Goal: Information Seeking & Learning: Check status

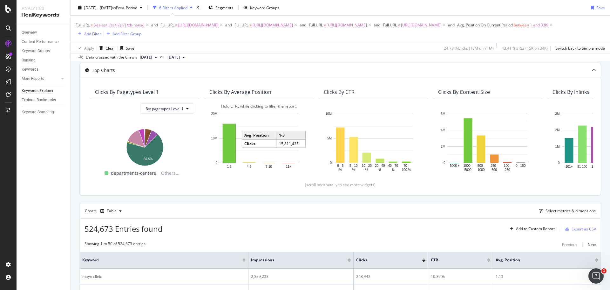
scroll to position [64, 0]
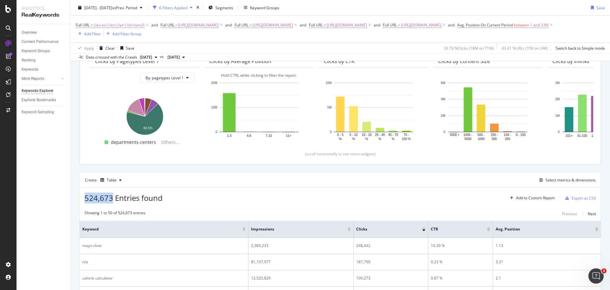
drag, startPoint x: 83, startPoint y: 197, endPoint x: 112, endPoint y: 194, distance: 28.5
click at [112, 194] on div "524,673 Entries found Add to Custom Report Export as CSV" at bounding box center [340, 196] width 521 height 16
copy span "524,673"
click at [37, 59] on link "Ranking" at bounding box center [44, 60] width 44 height 7
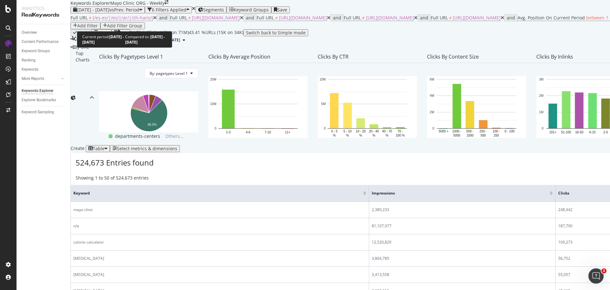
click at [110, 13] on span "[DATE] - [DATE]" at bounding box center [93, 10] width 33 height 6
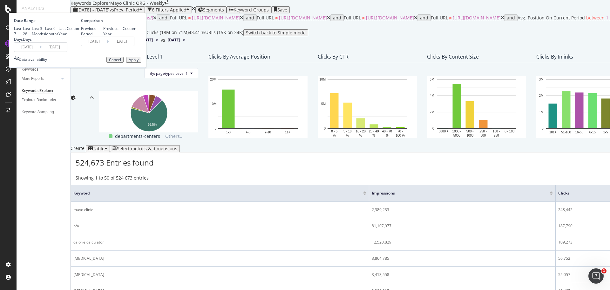
click at [40, 52] on input "[DATE]" at bounding box center [26, 47] width 25 height 9
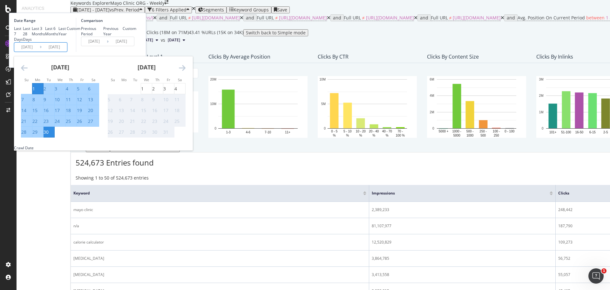
click at [28, 72] on icon "Move backward to switch to the previous month." at bounding box center [24, 68] width 7 height 8
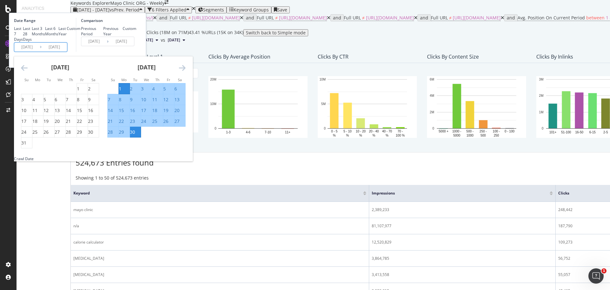
click at [28, 72] on icon "Move backward to switch to the previous month." at bounding box center [24, 68] width 7 height 8
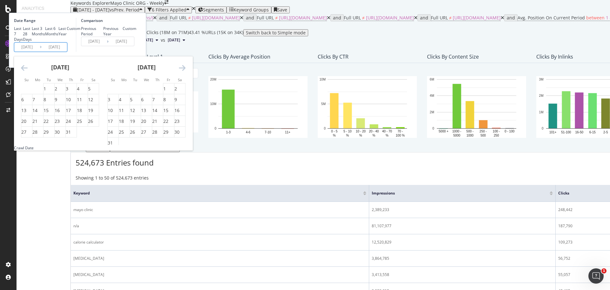
click at [28, 72] on icon "Move backward to switch to the previous month." at bounding box center [24, 68] width 7 height 8
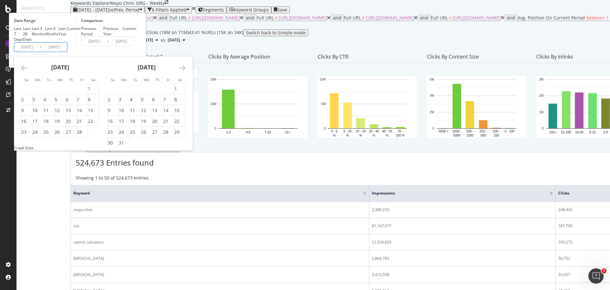
click at [28, 72] on icon "Move backward to switch to the previous month." at bounding box center [24, 68] width 7 height 8
click at [152, 92] on div "1" at bounding box center [146, 89] width 11 height 6
type input "[DATE]"
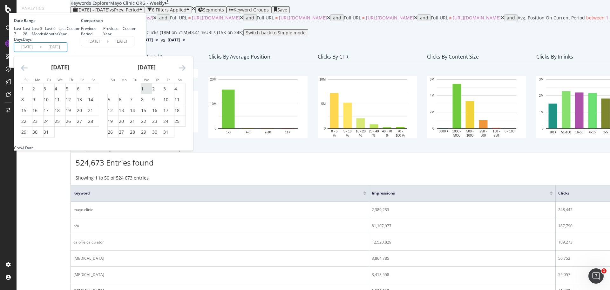
type input "[DATE]"
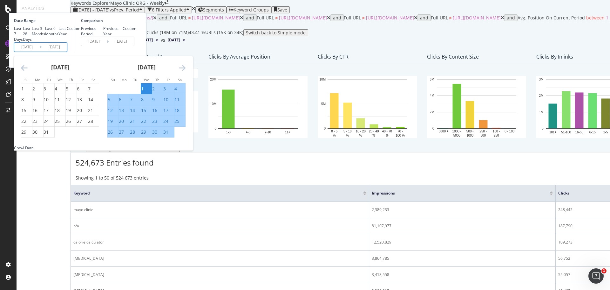
click at [168, 135] on div "31" at bounding box center [165, 132] width 5 height 6
type input "[DATE]"
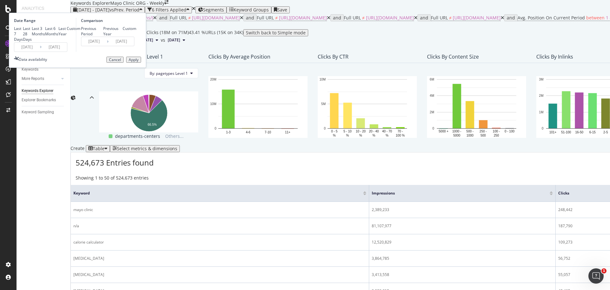
click at [139, 62] on div "Apply" at bounding box center [134, 60] width 10 height 4
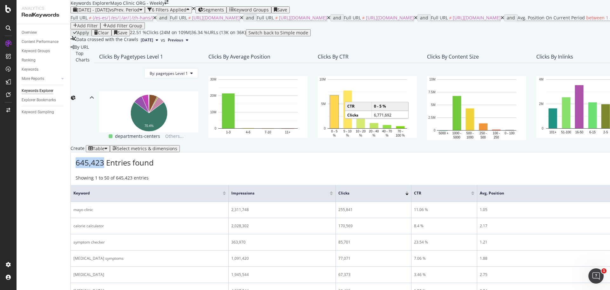
drag, startPoint x: 84, startPoint y: 262, endPoint x: 111, endPoint y: 258, distance: 27.1
click at [111, 168] on div "645,423 Entries found Add to Custom Report Export as CSV" at bounding box center [532, 160] width 923 height 16
copy span "645,423"
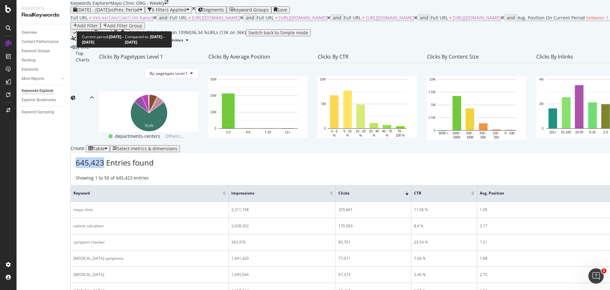
click at [108, 13] on span "[DATE] - [DATE]" at bounding box center [93, 10] width 33 height 6
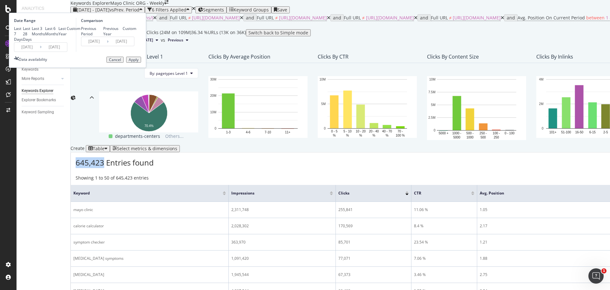
click at [40, 52] on input "[DATE]" at bounding box center [26, 47] width 25 height 9
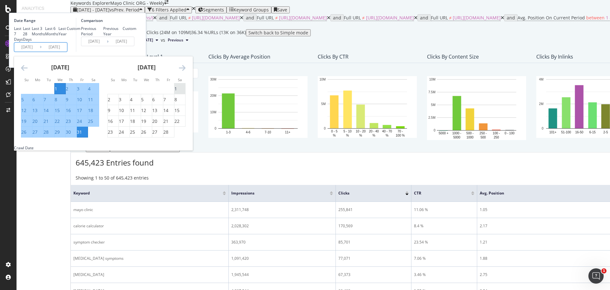
click at [177, 92] on div "1" at bounding box center [176, 89] width 3 height 6
type input "[DATE]"
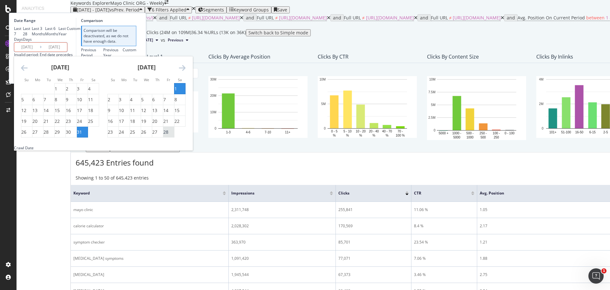
click at [168, 135] on div "28" at bounding box center [165, 132] width 5 height 6
type input "[DATE]"
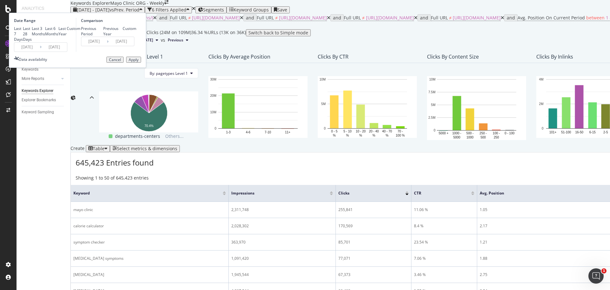
click at [139, 62] on div "Apply" at bounding box center [134, 60] width 10 height 4
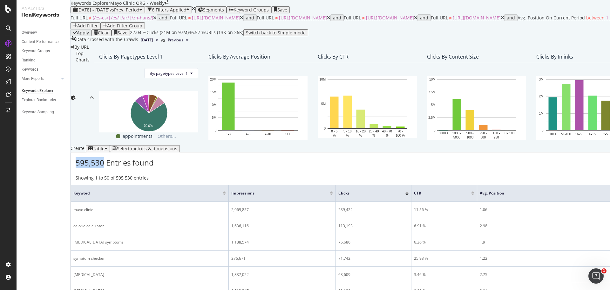
drag, startPoint x: 86, startPoint y: 261, endPoint x: 111, endPoint y: 260, distance: 24.5
click at [111, 168] on span "595,530 Entries found" at bounding box center [115, 162] width 78 height 10
copy span "595,530"
click at [106, 13] on span "[DATE] - [DATE]" at bounding box center [93, 10] width 33 height 6
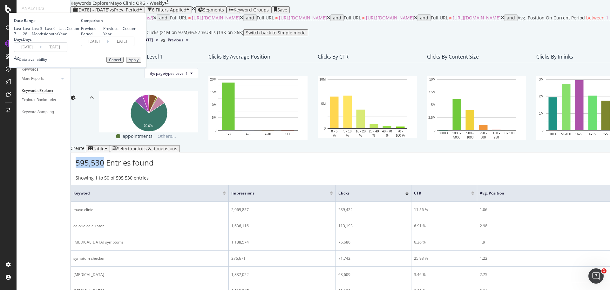
click at [40, 52] on input "[DATE]" at bounding box center [26, 47] width 25 height 9
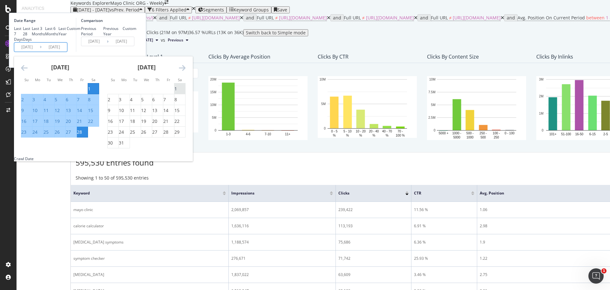
click at [177, 92] on div "1" at bounding box center [176, 89] width 3 height 6
type input "[DATE]"
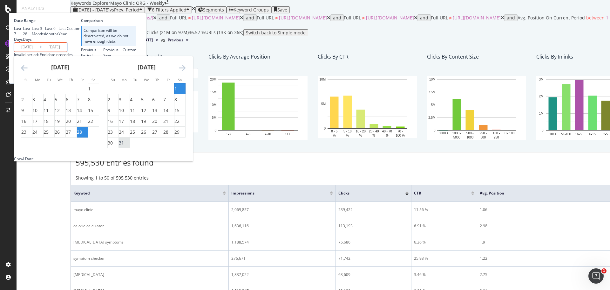
click at [124, 146] on div "31" at bounding box center [121, 143] width 5 height 6
type input "[DATE]"
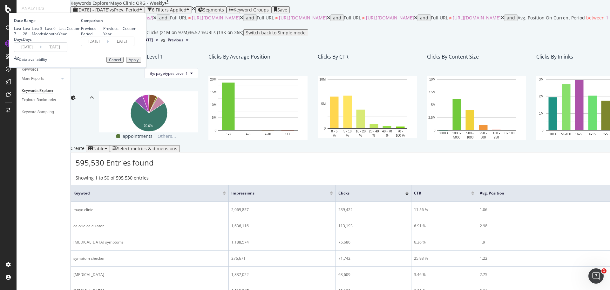
click at [139, 62] on div "Apply" at bounding box center [134, 60] width 10 height 4
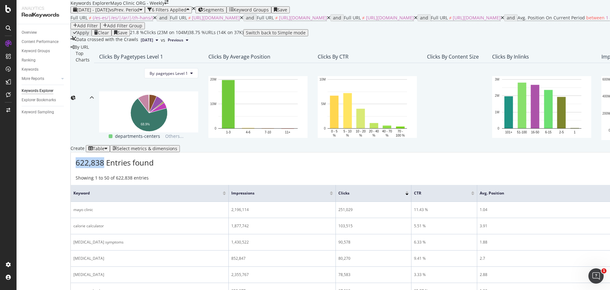
drag, startPoint x: 84, startPoint y: 263, endPoint x: 112, endPoint y: 263, distance: 28.0
click at [112, 168] on div "622,838 Entries found Add to Custom Report Export as CSV" at bounding box center [510, 160] width 879 height 16
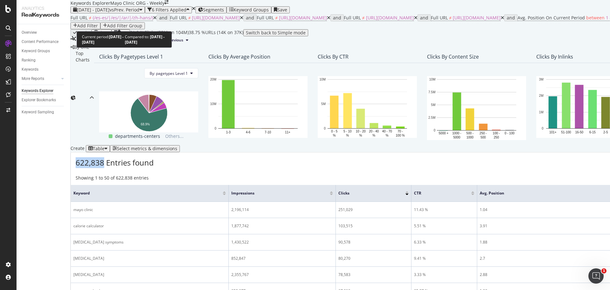
click at [110, 13] on span "[DATE] - [DATE]" at bounding box center [93, 10] width 33 height 6
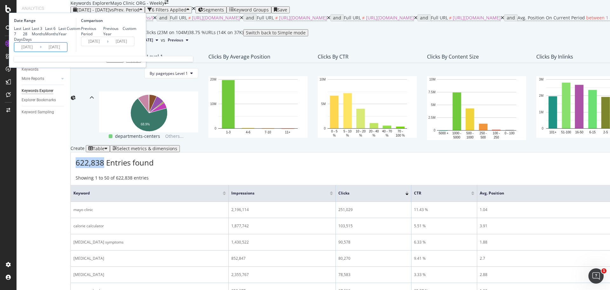
click at [40, 52] on input "[DATE]" at bounding box center [26, 47] width 25 height 9
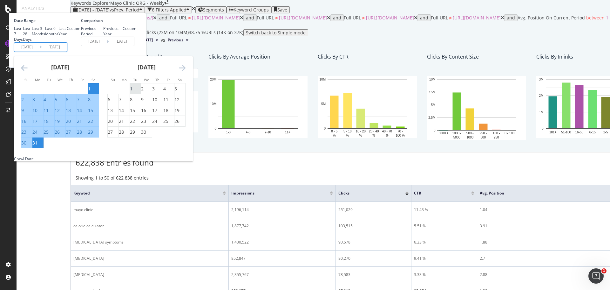
click at [141, 92] on div "1" at bounding box center [135, 89] width 11 height 6
type input "[DATE]"
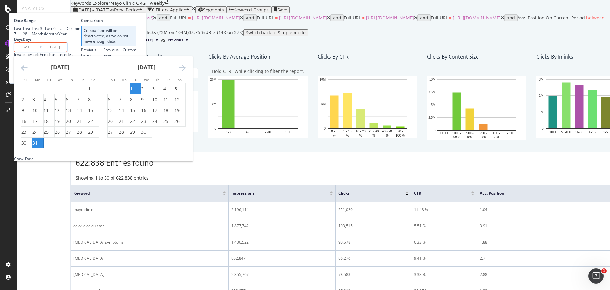
click at [146, 135] on div "30" at bounding box center [143, 132] width 5 height 6
type input "[DATE]"
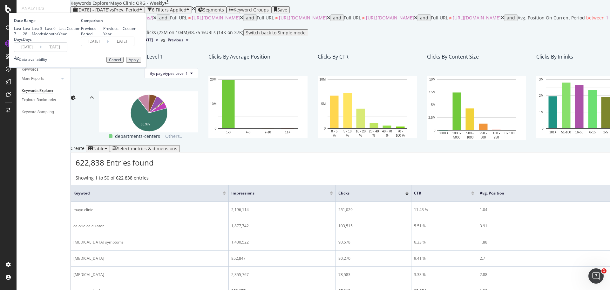
click at [139, 62] on div "Apply" at bounding box center [134, 60] width 10 height 4
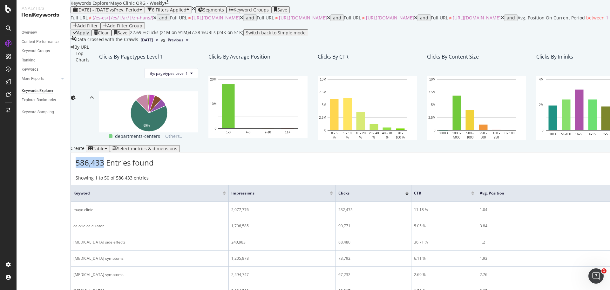
copy span "586,433"
drag, startPoint x: 86, startPoint y: 262, endPoint x: 111, endPoint y: 260, distance: 25.5
click at [111, 168] on span "586,433 Entries found" at bounding box center [115, 162] width 78 height 10
click at [110, 13] on span "[DATE] - [DATE]" at bounding box center [93, 10] width 33 height 6
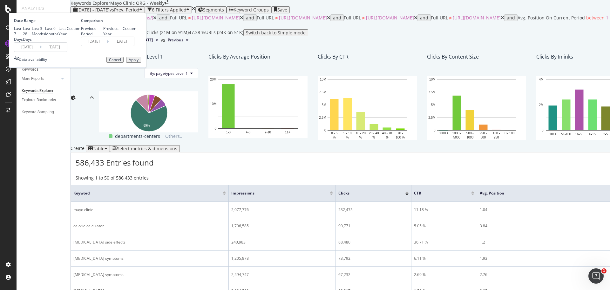
click at [80, 42] on div "Last 7 Days Last 28 Days Last 3 Months Last 6 Months Last Year Custom" at bounding box center [47, 34] width 66 height 16
click at [40, 52] on input "[DATE]" at bounding box center [26, 47] width 25 height 9
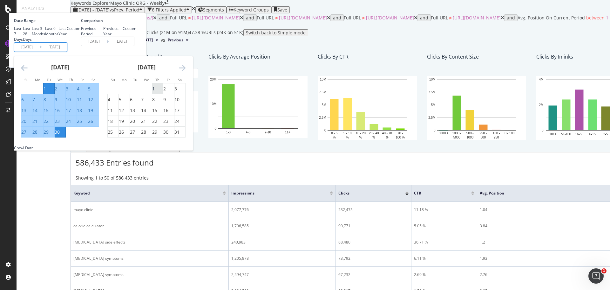
click at [155, 92] on div "1" at bounding box center [153, 89] width 3 height 6
type input "[DATE]"
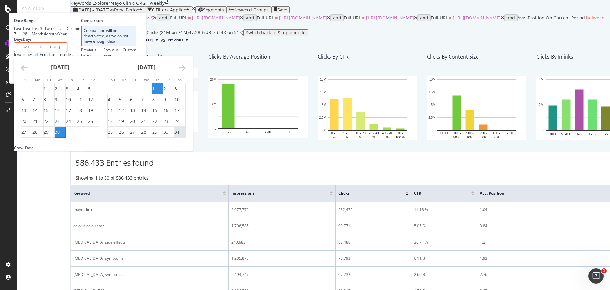
click at [180, 135] on div "31" at bounding box center [177, 132] width 5 height 6
type input "[DATE]"
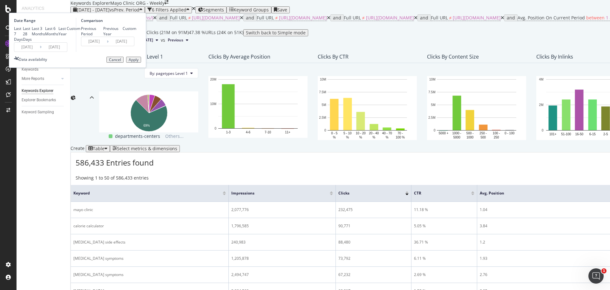
click at [139, 62] on div "Apply" at bounding box center [134, 60] width 10 height 4
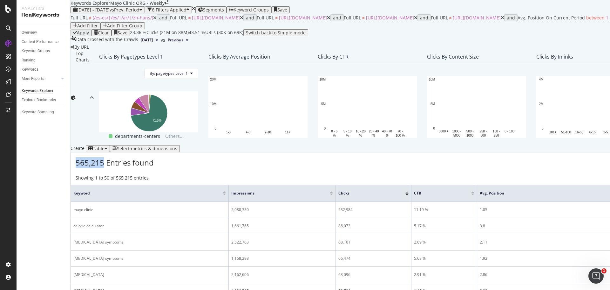
copy span "565,215"
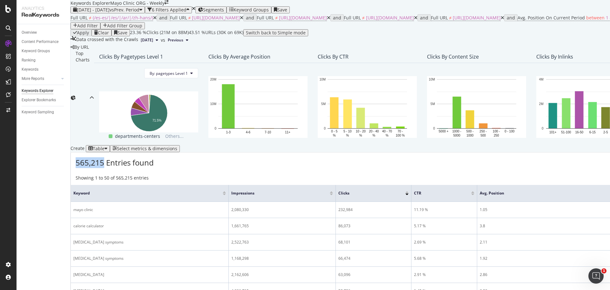
drag, startPoint x: 85, startPoint y: 262, endPoint x: 113, endPoint y: 260, distance: 28.7
click at [113, 168] on span "565,215 Entries found" at bounding box center [115, 162] width 78 height 10
click at [133, 13] on span "vs Prev. Period" at bounding box center [125, 10] width 30 height 6
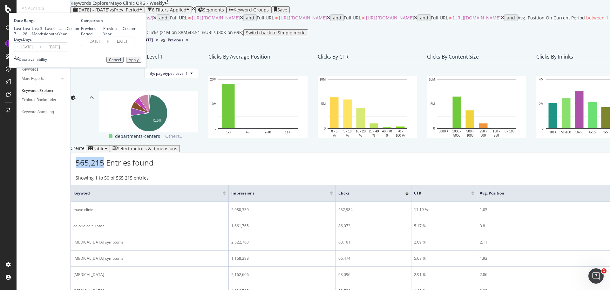
click at [40, 52] on input "[DATE]" at bounding box center [26, 47] width 25 height 9
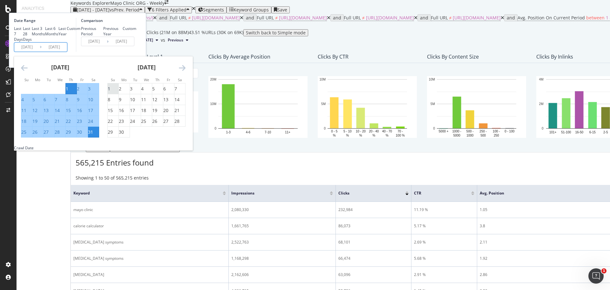
click at [110, 92] on div "1" at bounding box center [109, 89] width 3 height 6
type input "[DATE]"
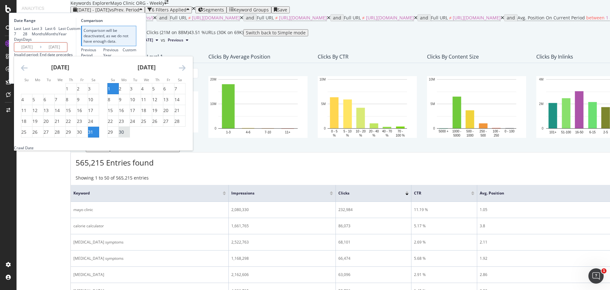
click at [124, 135] on div "30" at bounding box center [121, 132] width 5 height 6
type input "[DATE]"
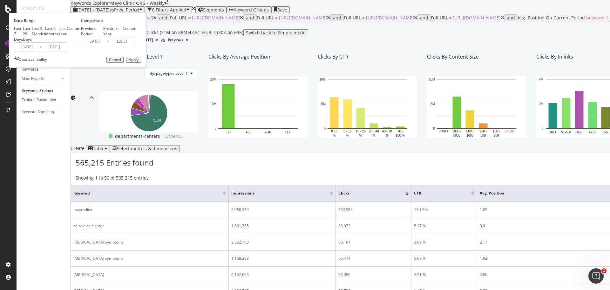
click at [139, 62] on div "Apply" at bounding box center [134, 60] width 10 height 4
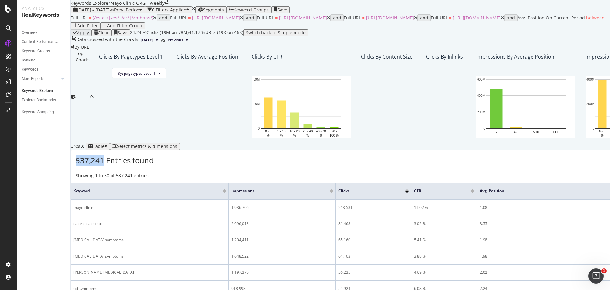
copy span "537,241"
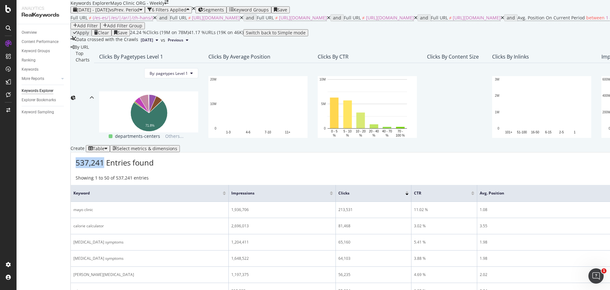
drag, startPoint x: 86, startPoint y: 263, endPoint x: 112, endPoint y: 262, distance: 26.1
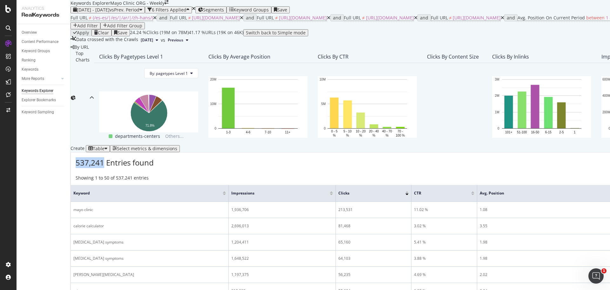
click at [112, 168] on span "537,241 Entries found" at bounding box center [115, 162] width 78 height 10
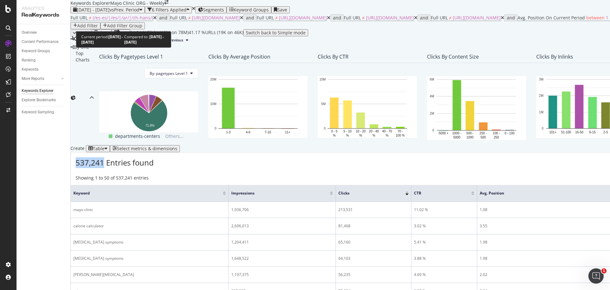
click at [131, 13] on span "vs Prev. Period" at bounding box center [125, 10] width 30 height 6
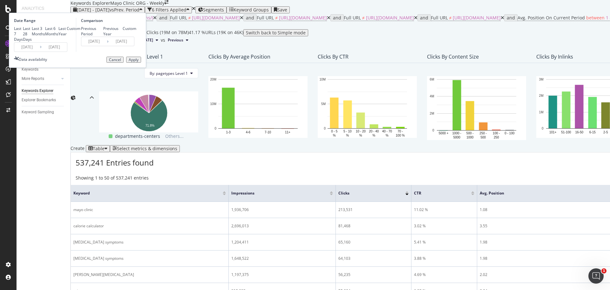
click at [40, 52] on input "[DATE]" at bounding box center [26, 47] width 25 height 9
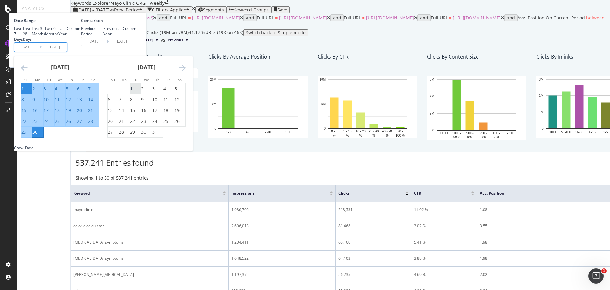
click at [133, 92] on div "1" at bounding box center [131, 89] width 3 height 6
type input "[DATE]"
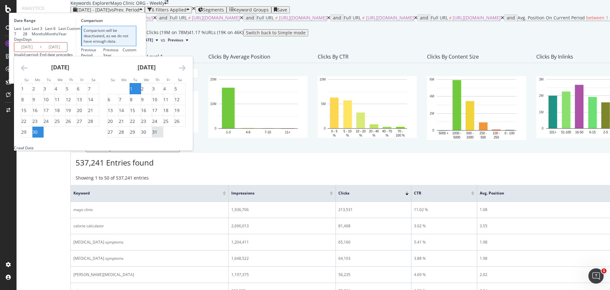
click at [157, 135] on div "31" at bounding box center [154, 132] width 5 height 6
type input "[DATE]"
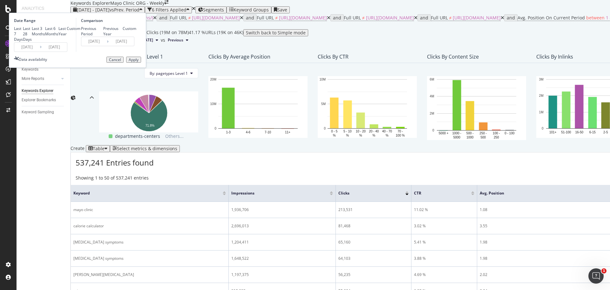
click at [139, 62] on div "Apply" at bounding box center [134, 60] width 10 height 4
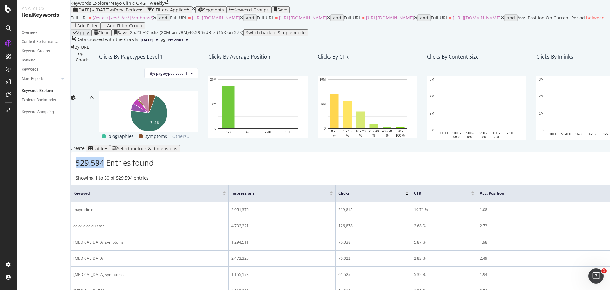
drag, startPoint x: 84, startPoint y: 262, endPoint x: 112, endPoint y: 262, distance: 28.3
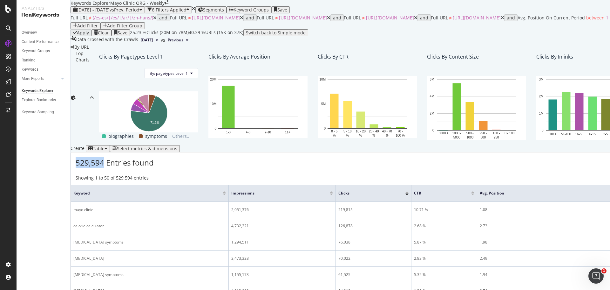
click at [112, 168] on div "529,594 Entries found Add to Custom Report Export as CSV" at bounding box center [532, 160] width 923 height 16
copy span "529,594"
click at [128, 13] on span "vs Prev. Period" at bounding box center [125, 10] width 30 height 6
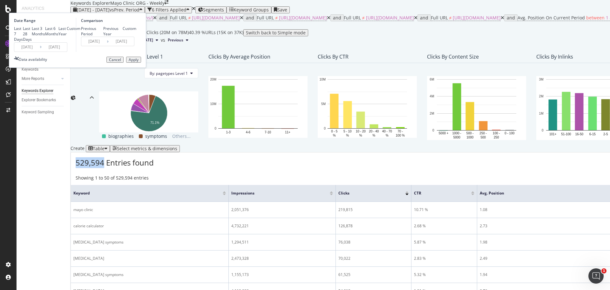
click at [40, 52] on input "[DATE]" at bounding box center [26, 47] width 25 height 9
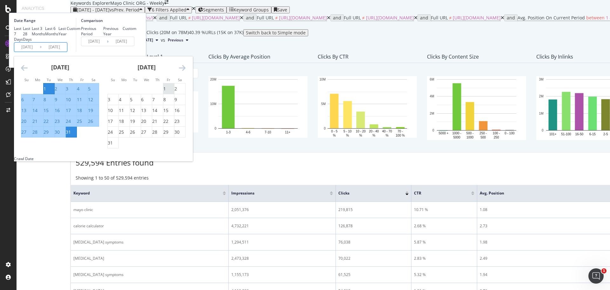
click at [174, 92] on div "1" at bounding box center [168, 89] width 11 height 6
type input "[DATE]"
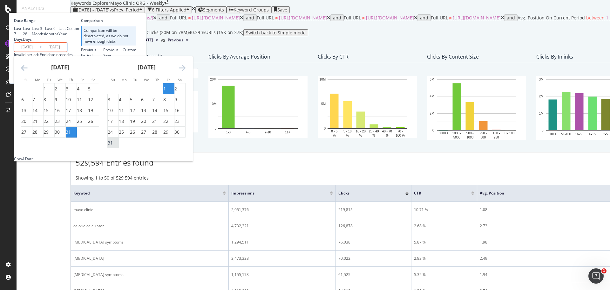
click at [113, 146] on div "31" at bounding box center [110, 143] width 5 height 6
type input "[DATE]"
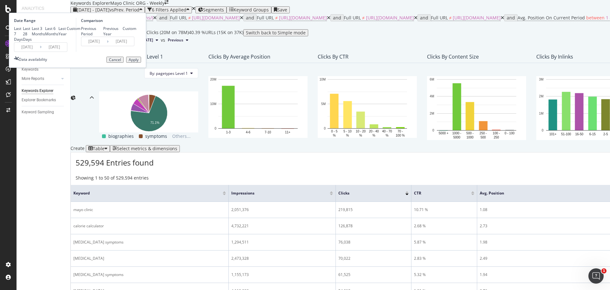
click at [141, 63] on button "Apply" at bounding box center [133, 60] width 15 height 6
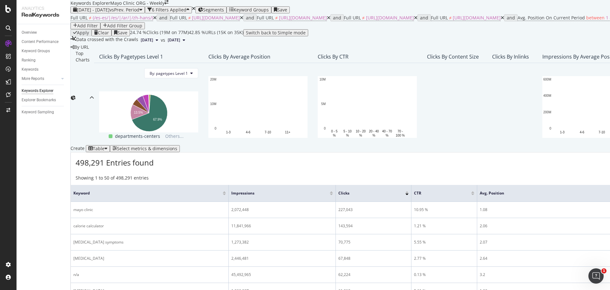
scroll to position [32, 0]
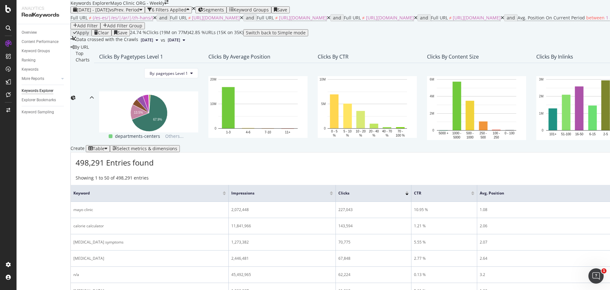
click at [122, 182] on div "Showing 1 to 50 of 498,291 entries" at bounding box center [112, 178] width 73 height 7
copy div "498,291"
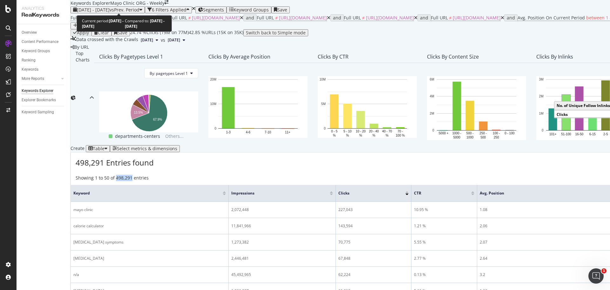
click at [110, 9] on span "[DATE] - [DATE]" at bounding box center [93, 10] width 33 height 6
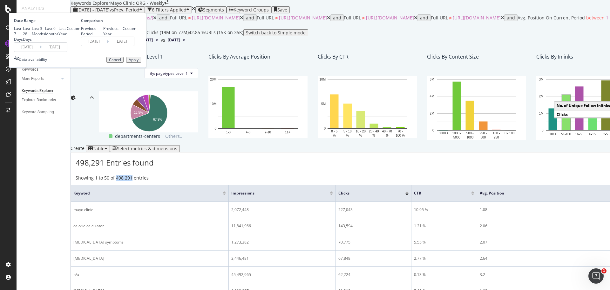
click at [40, 52] on input "[DATE]" at bounding box center [26, 47] width 25 height 9
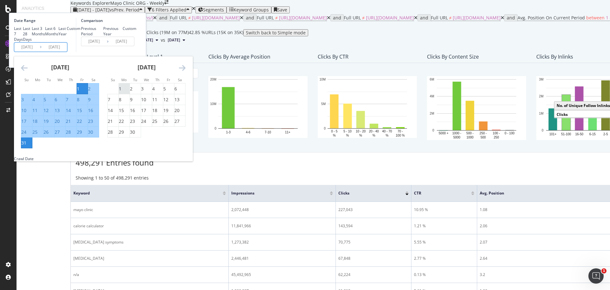
click at [121, 92] on div "1" at bounding box center [120, 89] width 3 height 6
type input "[DATE]"
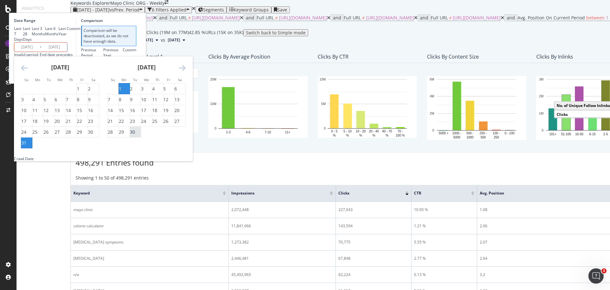
click at [135, 135] on div "30" at bounding box center [132, 132] width 5 height 6
type input "[DATE]"
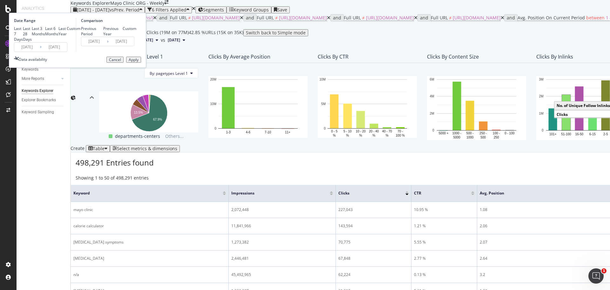
click at [141, 63] on button "Apply" at bounding box center [133, 60] width 15 height 6
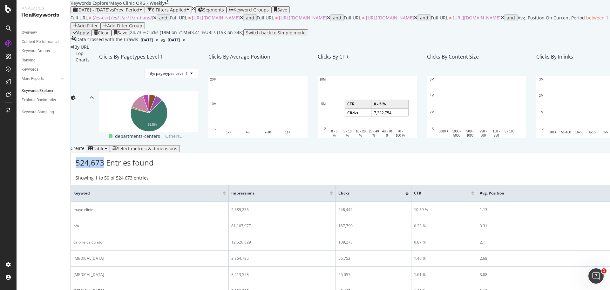
drag, startPoint x: 85, startPoint y: 264, endPoint x: 113, endPoint y: 261, distance: 27.8
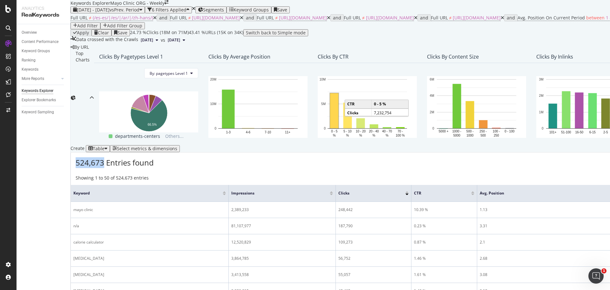
click at [113, 168] on span "524,673 Entries found" at bounding box center [115, 162] width 78 height 10
click at [153, 20] on icon at bounding box center [154, 18] width 3 height 4
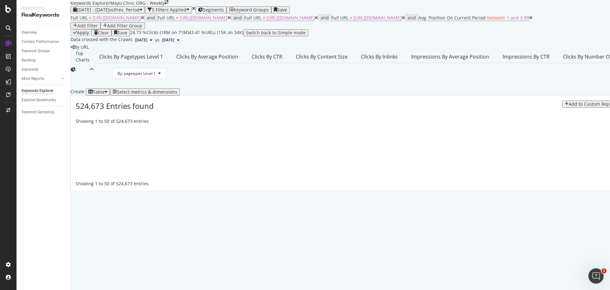
click at [144, 20] on icon at bounding box center [142, 18] width 3 height 4
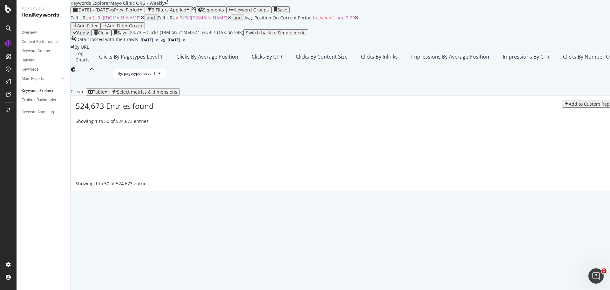
click at [144, 20] on icon at bounding box center [142, 18] width 3 height 4
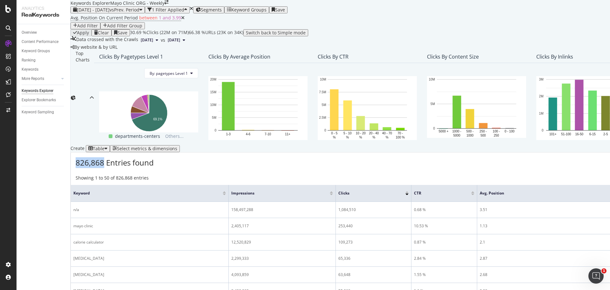
drag, startPoint x: 85, startPoint y: 254, endPoint x: 112, endPoint y: 251, distance: 27.6
click at [112, 168] on span "826,868 Entries found" at bounding box center [115, 162] width 78 height 10
click at [137, 13] on span "vs Prev. Period" at bounding box center [125, 10] width 30 height 6
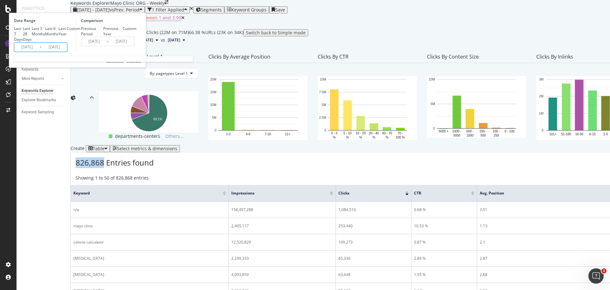
click at [40, 52] on input "[DATE]" at bounding box center [26, 47] width 25 height 9
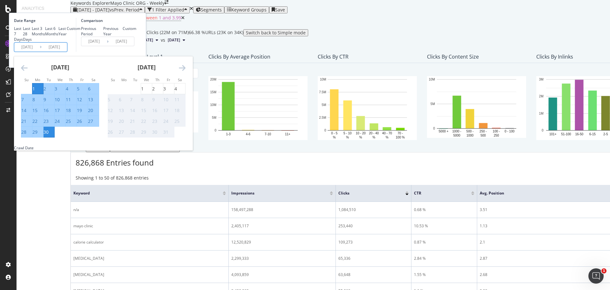
click at [90, 115] on div "[DATE] 1 2 3 4 5 6 7 8 9 10 11 12 13 14 15 16 17 18 19 20 21 22 23 24 25 26 27 …" at bounding box center [60, 96] width 86 height 81
click at [28, 72] on icon "Move backward to switch to the previous month." at bounding box center [24, 68] width 7 height 8
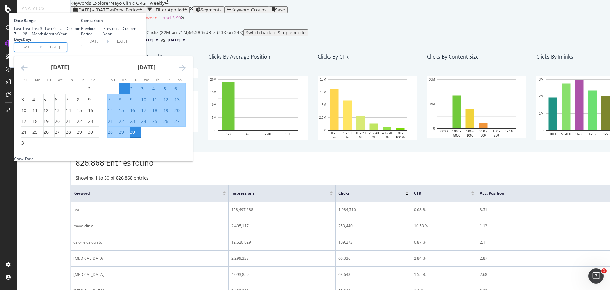
click at [28, 72] on icon "Move backward to switch to the previous month." at bounding box center [24, 68] width 7 height 8
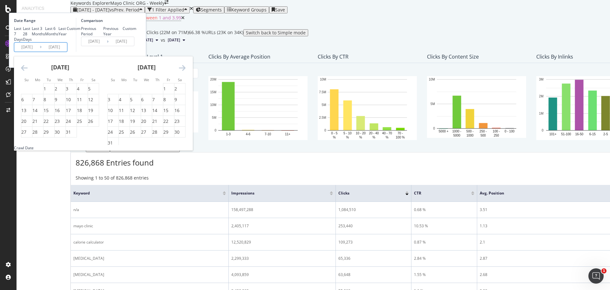
click at [28, 72] on icon "Move backward to switch to the previous month." at bounding box center [24, 68] width 7 height 8
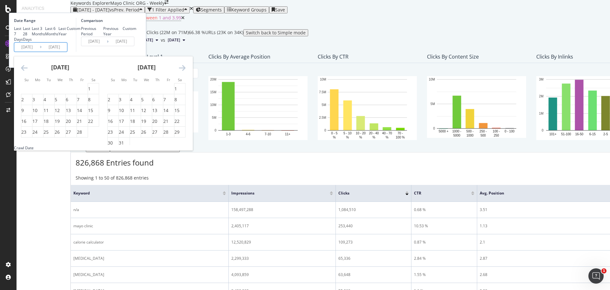
click at [28, 72] on icon "Move backward to switch to the previous month." at bounding box center [24, 68] width 7 height 8
click at [57, 92] on div "1" at bounding box center [56, 89] width 3 height 6
type input "[DATE]"
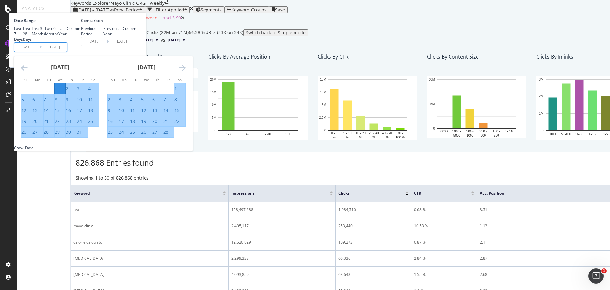
click at [82, 135] on div "31" at bounding box center [79, 132] width 5 height 6
type input "[DATE]"
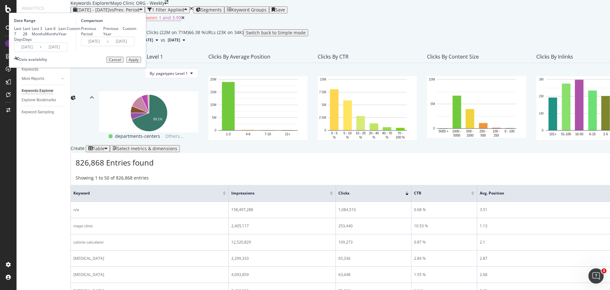
click at [139, 62] on div "Apply" at bounding box center [134, 60] width 10 height 4
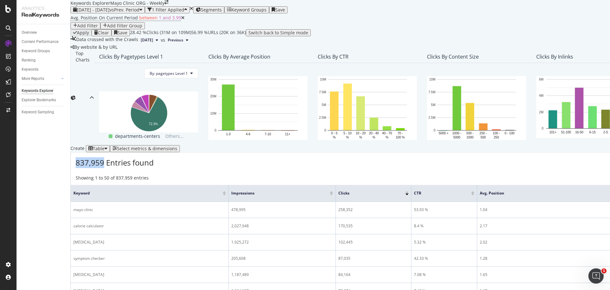
drag, startPoint x: 86, startPoint y: 252, endPoint x: 112, endPoint y: 254, distance: 25.5
click at [112, 168] on span "837,959 Entries found" at bounding box center [115, 162] width 78 height 10
click at [110, 13] on span "[DATE] - [DATE]" at bounding box center [93, 10] width 33 height 6
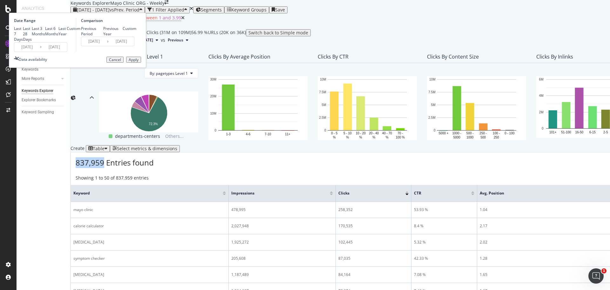
click at [40, 52] on input "[DATE]" at bounding box center [26, 47] width 25 height 9
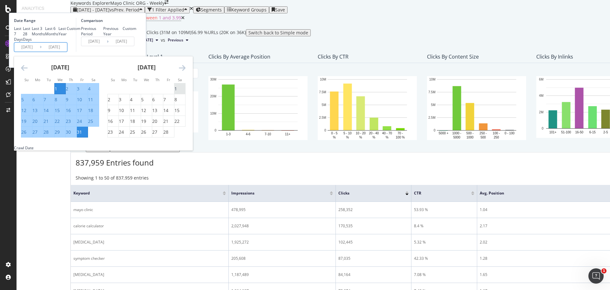
click at [177, 92] on div "1" at bounding box center [176, 89] width 3 height 6
type input "[DATE]"
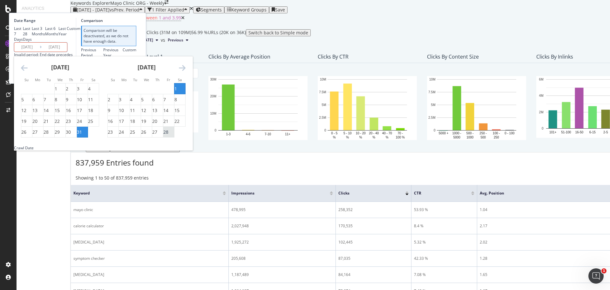
click at [168, 135] on div "28" at bounding box center [165, 132] width 5 height 6
type input "[DATE]"
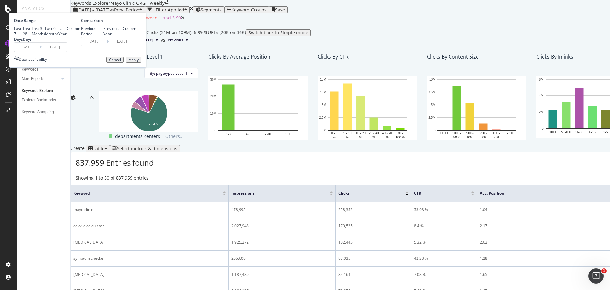
click at [139, 62] on div "Apply" at bounding box center [134, 60] width 10 height 4
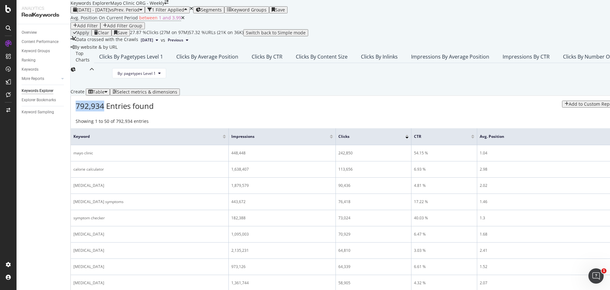
drag, startPoint x: 85, startPoint y: 253, endPoint x: 113, endPoint y: 252, distance: 28.3
click at [113, 111] on span "792,934 Entries found" at bounding box center [115, 105] width 78 height 10
copy span "792,934"
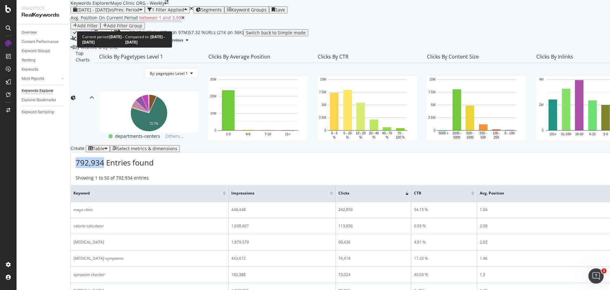
click at [140, 13] on span "vs Prev. Period" at bounding box center [125, 10] width 30 height 6
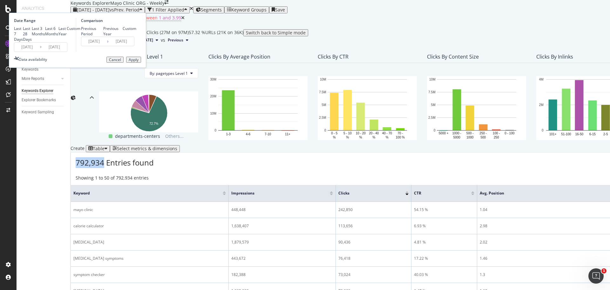
click at [40, 52] on input "[DATE]" at bounding box center [26, 47] width 25 height 9
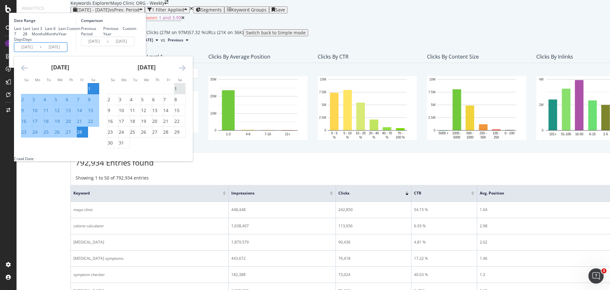
click at [177, 92] on div "1" at bounding box center [176, 89] width 3 height 6
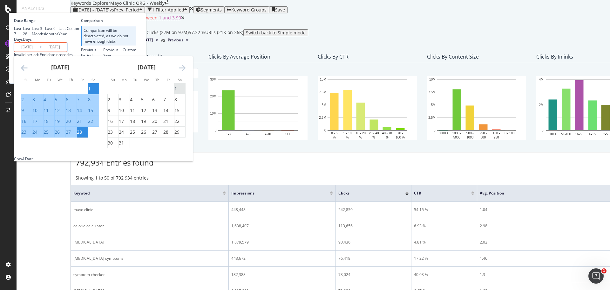
type input "[DATE]"
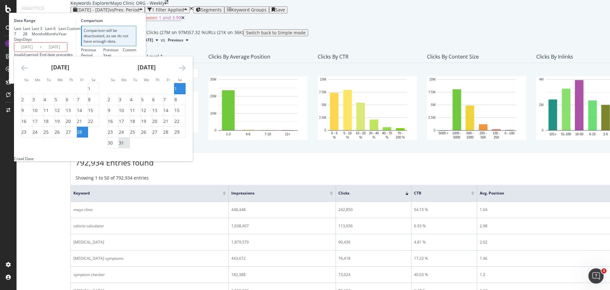
click at [130, 146] on div "31" at bounding box center [124, 143] width 11 height 6
type input "[DATE]"
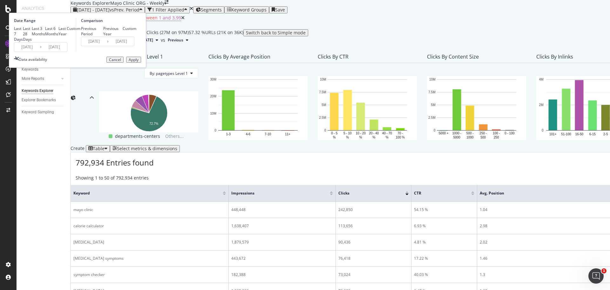
click at [139, 62] on div "Apply" at bounding box center [134, 60] width 10 height 4
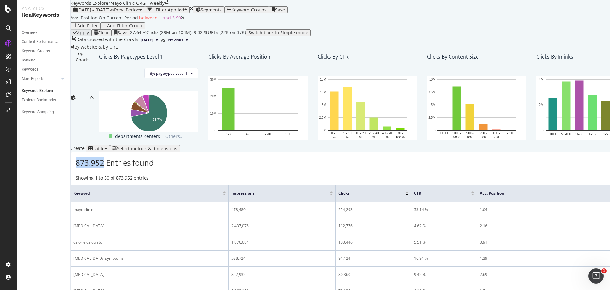
drag, startPoint x: 85, startPoint y: 256, endPoint x: 112, endPoint y: 253, distance: 27.5
click at [112, 168] on span "873,952 Entries found" at bounding box center [115, 162] width 78 height 10
click at [110, 13] on span "[DATE] - [DATE]" at bounding box center [93, 10] width 33 height 6
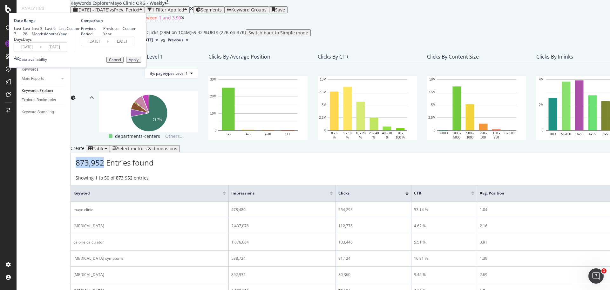
click at [40, 52] on input "[DATE]" at bounding box center [26, 47] width 25 height 9
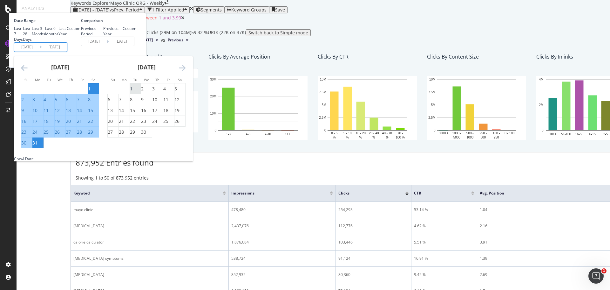
click at [133, 92] on div "1" at bounding box center [131, 89] width 3 height 6
type input "[DATE]"
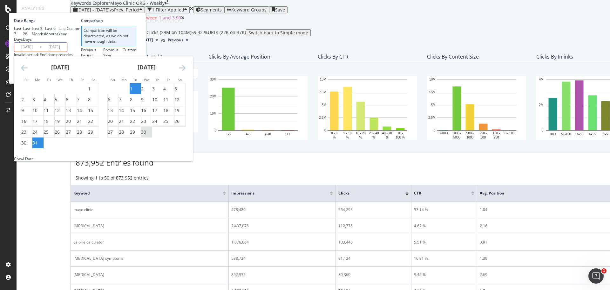
click at [146, 135] on div "30" at bounding box center [143, 132] width 5 height 6
type input "[DATE]"
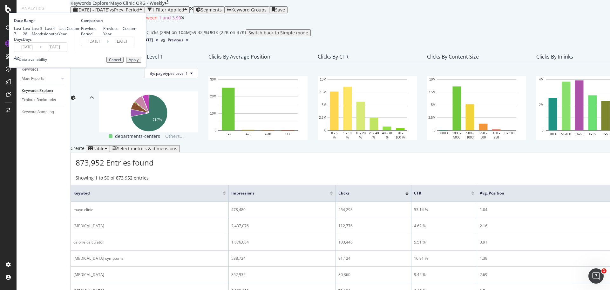
click at [139, 62] on div "Apply" at bounding box center [134, 60] width 10 height 4
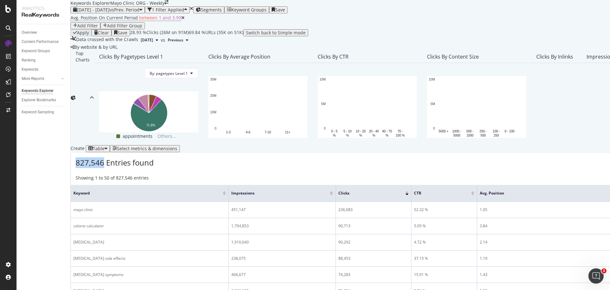
drag, startPoint x: 85, startPoint y: 253, endPoint x: 113, endPoint y: 252, distance: 28.0
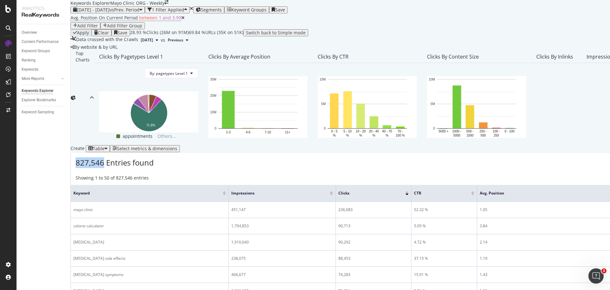
click at [113, 168] on span "827,546 Entries found" at bounding box center [115, 162] width 78 height 10
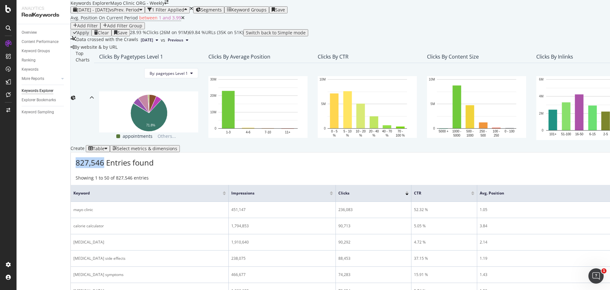
copy span "827,546"
click at [140, 13] on span "vs Prev. Period" at bounding box center [125, 10] width 30 height 6
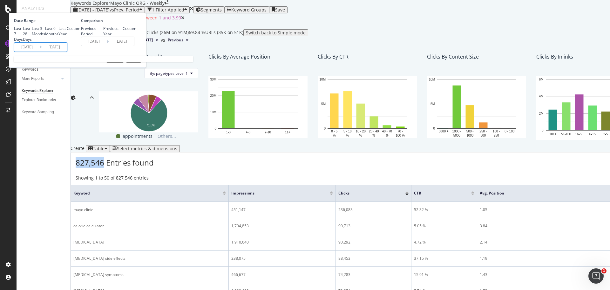
click at [40, 52] on input "[DATE]" at bounding box center [26, 47] width 25 height 9
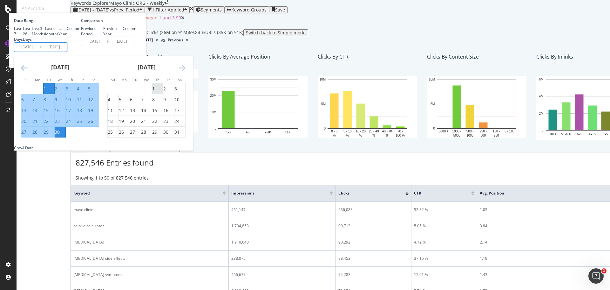
click at [155, 92] on div "1" at bounding box center [153, 89] width 3 height 6
type input "[DATE]"
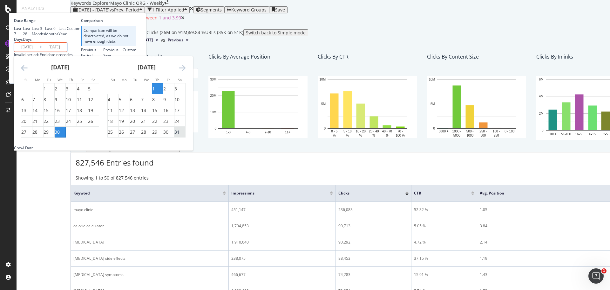
click at [180, 135] on div "31" at bounding box center [177, 132] width 5 height 6
type input "[DATE]"
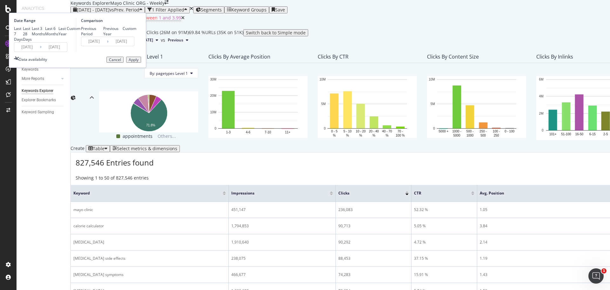
click at [139, 62] on div "Apply" at bounding box center [134, 60] width 10 height 4
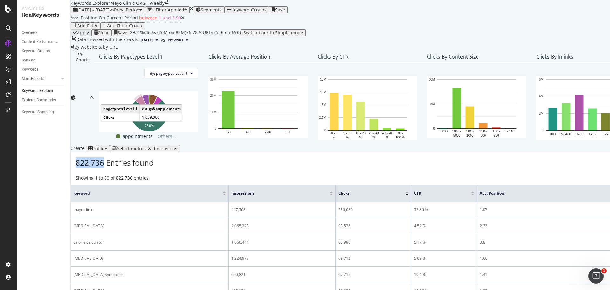
drag, startPoint x: 105, startPoint y: 255, endPoint x: 112, endPoint y: 252, distance: 7.4
click at [112, 168] on span "822,736 Entries found" at bounding box center [115, 162] width 78 height 10
click at [110, 13] on span "[DATE] - [DATE]" at bounding box center [93, 10] width 33 height 6
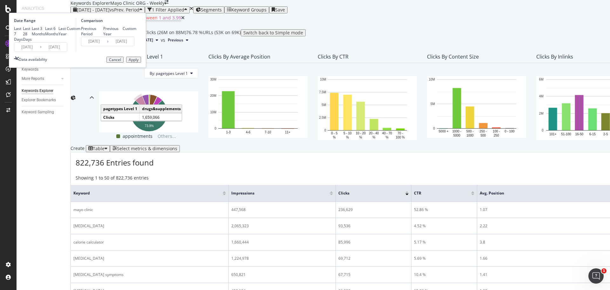
click at [47, 63] on div "Data availability" at bounding box center [30, 60] width 33 height 6
click at [40, 52] on input "[DATE]" at bounding box center [26, 47] width 25 height 9
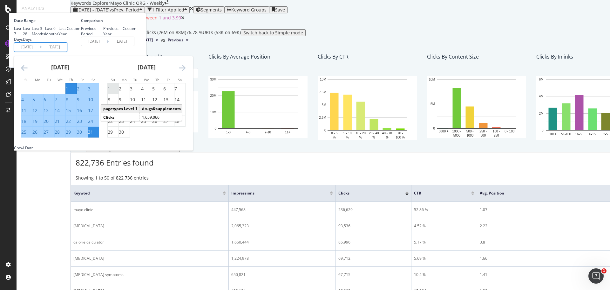
click at [110, 92] on div "1" at bounding box center [109, 89] width 3 height 6
type input "[DATE]"
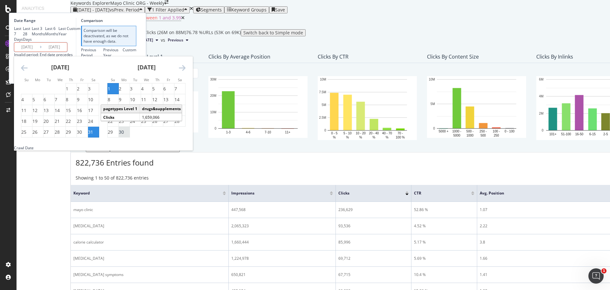
click at [124, 135] on div "30" at bounding box center [121, 132] width 5 height 6
type input "[DATE]"
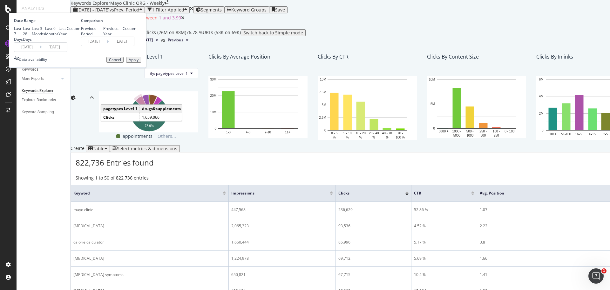
click at [141, 63] on button "Apply" at bounding box center [133, 60] width 15 height 6
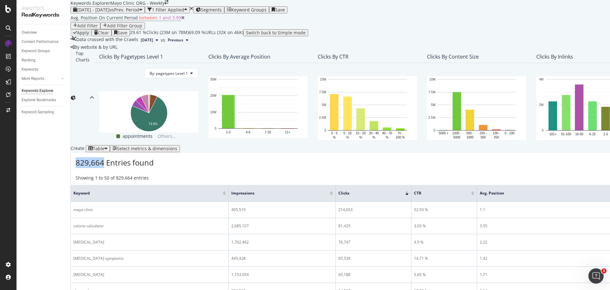
drag, startPoint x: 86, startPoint y: 255, endPoint x: 111, endPoint y: 249, distance: 25.4
click at [111, 168] on span "829,664 Entries found" at bounding box center [115, 162] width 78 height 10
copy span "829,664"
click at [110, 13] on span "[DATE] - [DATE]" at bounding box center [93, 10] width 33 height 6
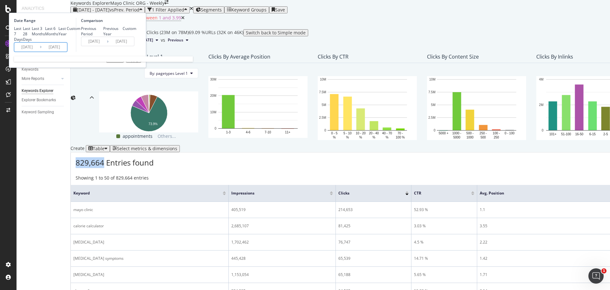
click at [40, 52] on input "[DATE]" at bounding box center [26, 47] width 25 height 9
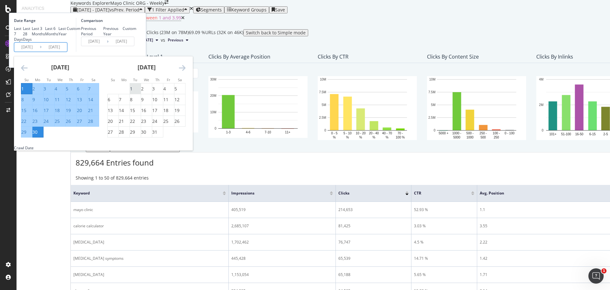
click at [133, 92] on div "1" at bounding box center [131, 89] width 3 height 6
type input "[DATE]"
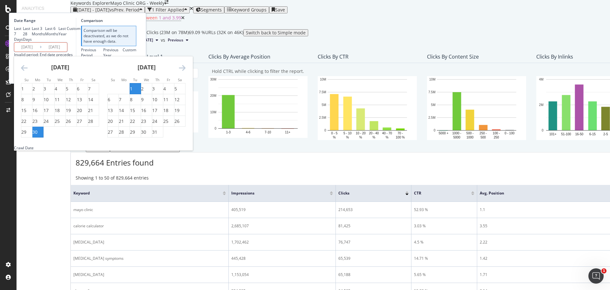
click at [163, 135] on div "31" at bounding box center [157, 132] width 11 height 6
type input "[DATE]"
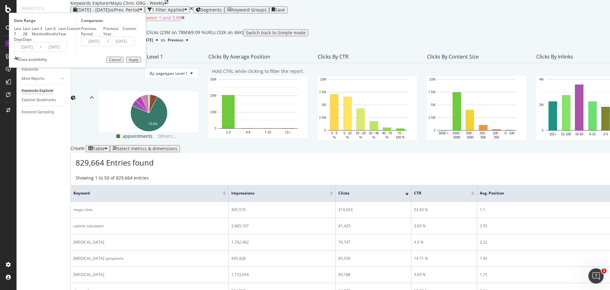
click at [139, 62] on div "Apply" at bounding box center [134, 60] width 10 height 4
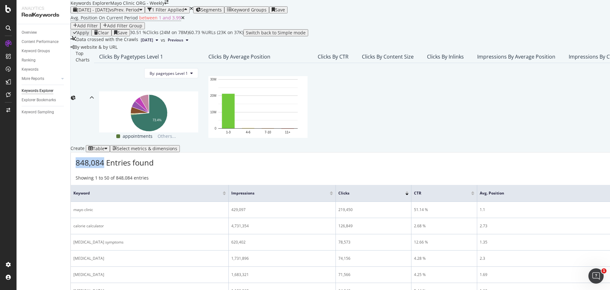
drag, startPoint x: 86, startPoint y: 254, endPoint x: 113, endPoint y: 252, distance: 28.1
click at [113, 168] on span "848,084 Entries found" at bounding box center [115, 162] width 78 height 10
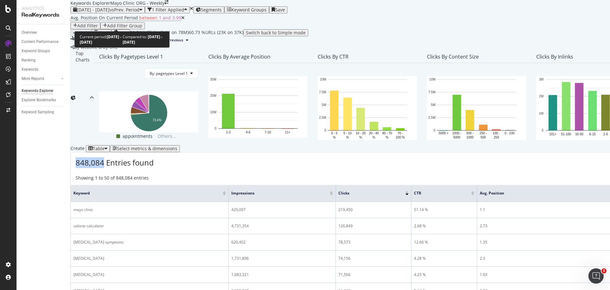
click at [110, 13] on span "[DATE] - [DATE]" at bounding box center [93, 10] width 33 height 6
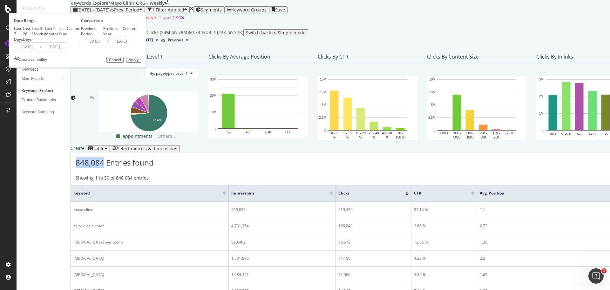
click at [40, 52] on input "[DATE]" at bounding box center [26, 47] width 25 height 9
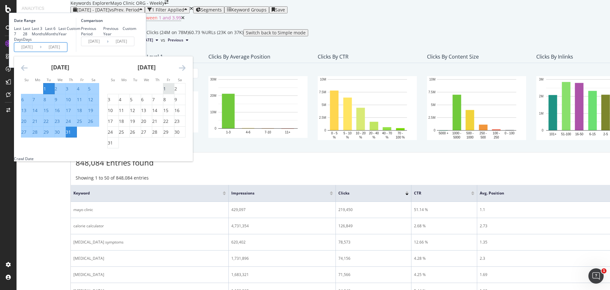
click at [166, 92] on div "1" at bounding box center [164, 89] width 3 height 6
type input "[DATE]"
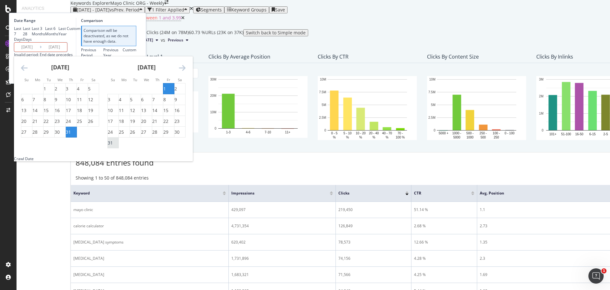
click at [119, 146] on div "31" at bounding box center [113, 143] width 11 height 6
type input "[DATE]"
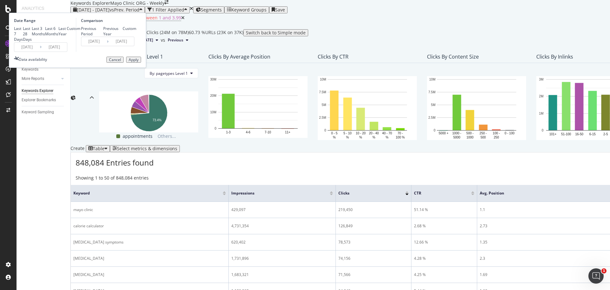
click at [139, 62] on div "Apply" at bounding box center [134, 60] width 10 height 4
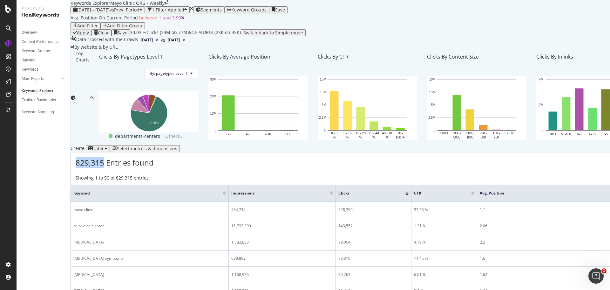
drag, startPoint x: 86, startPoint y: 257, endPoint x: 113, endPoint y: 254, distance: 27.1
click at [113, 168] on span "829,315 Entries found" at bounding box center [115, 162] width 78 height 10
click at [123, 12] on div "[DATE] - [DATE] vs Prev. Period" at bounding box center [107, 9] width 69 height 5
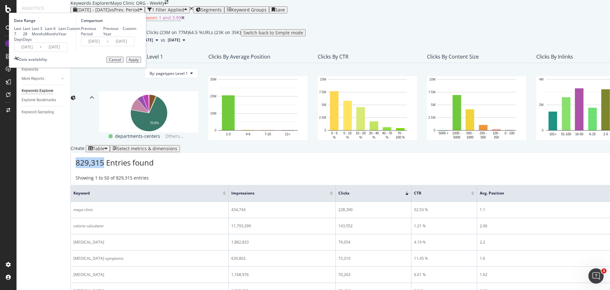
click at [40, 52] on input "[DATE]" at bounding box center [26, 47] width 25 height 9
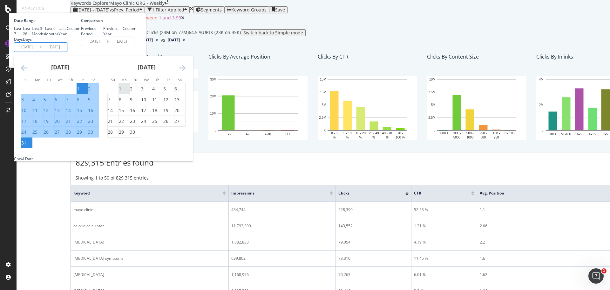
click at [121, 92] on div "1" at bounding box center [120, 89] width 3 height 6
type input "[DATE]"
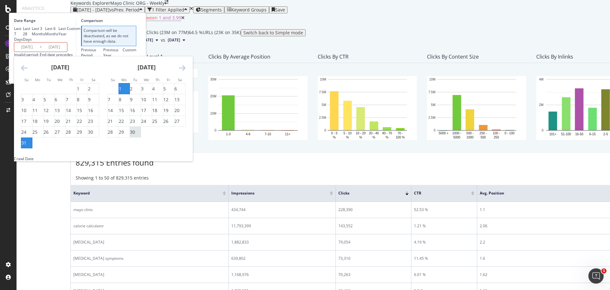
click at [135, 135] on div "30" at bounding box center [132, 132] width 5 height 6
type input "[DATE]"
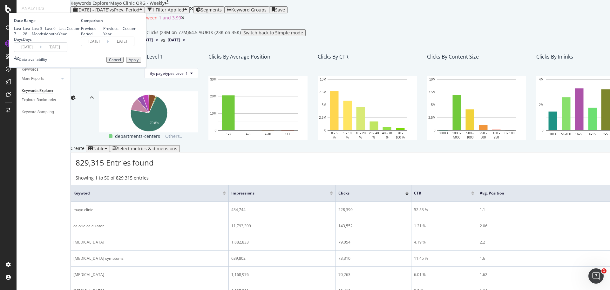
click at [139, 62] on div "Apply" at bounding box center [134, 60] width 10 height 4
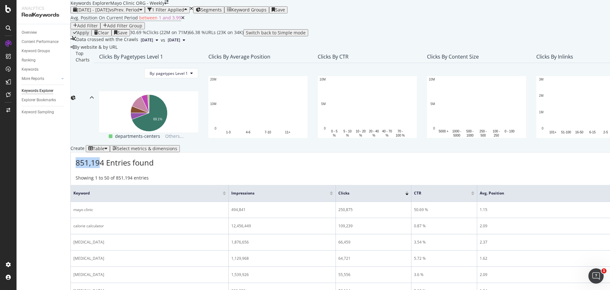
drag, startPoint x: 84, startPoint y: 253, endPoint x: 110, endPoint y: 254, distance: 26.7
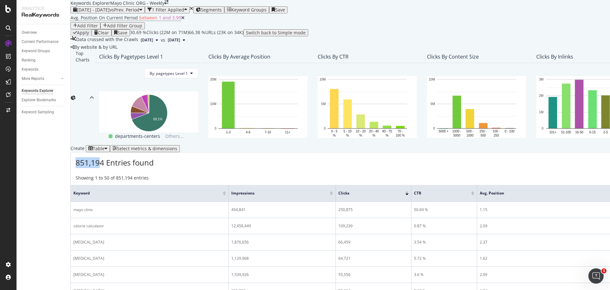
click at [110, 168] on div "851,194 Entries found Add to Custom Report Export as CSV" at bounding box center [532, 160] width 923 height 16
click at [114, 168] on span "851,194 Entries found" at bounding box center [115, 162] width 78 height 10
click at [113, 168] on span "851,194 Entries found" at bounding box center [115, 162] width 78 height 10
